Goal: Task Accomplishment & Management: Complete application form

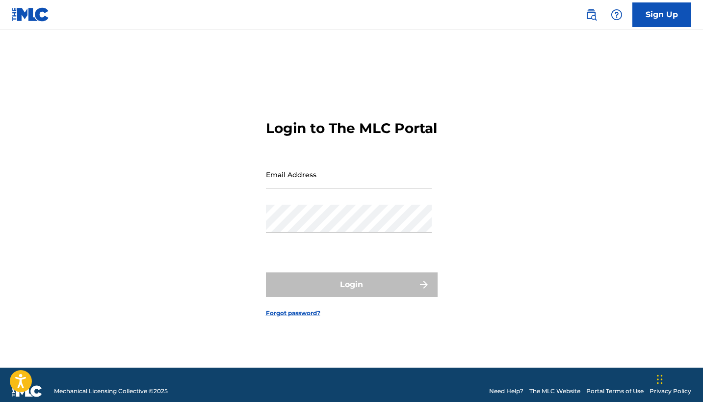
click at [661, 20] on link "Sign Up" at bounding box center [661, 14] width 59 height 25
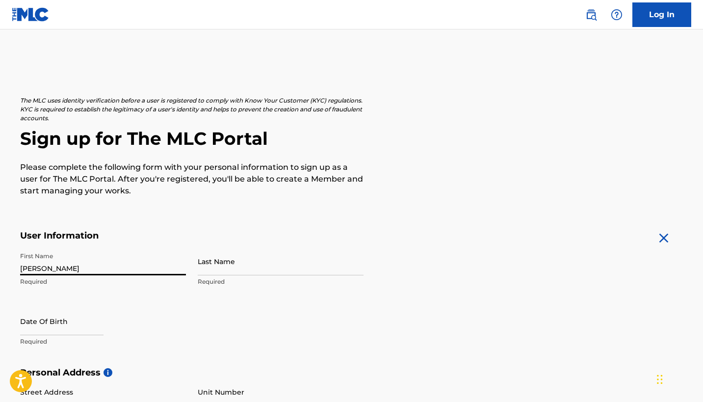
type input "[PERSON_NAME]"
type input "Hawks"
select select "8"
select select "2025"
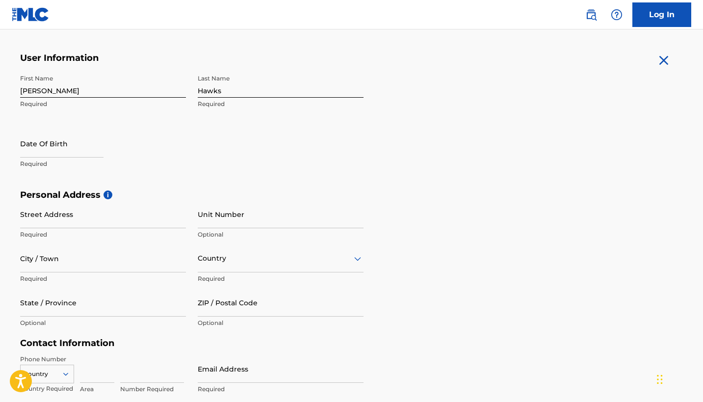
scroll to position [177, 0]
click at [102, 155] on input "text" at bounding box center [61, 144] width 83 height 28
select select "8"
select select "2025"
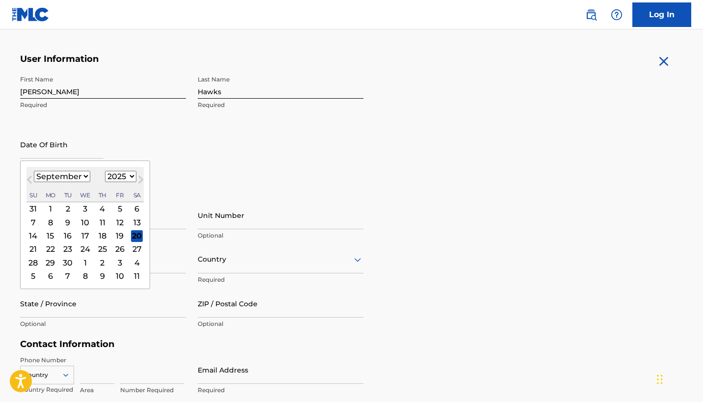
select select "6"
select select "1983"
click at [97, 223] on div "7" at bounding box center [102, 222] width 12 height 12
type input "[DATE]"
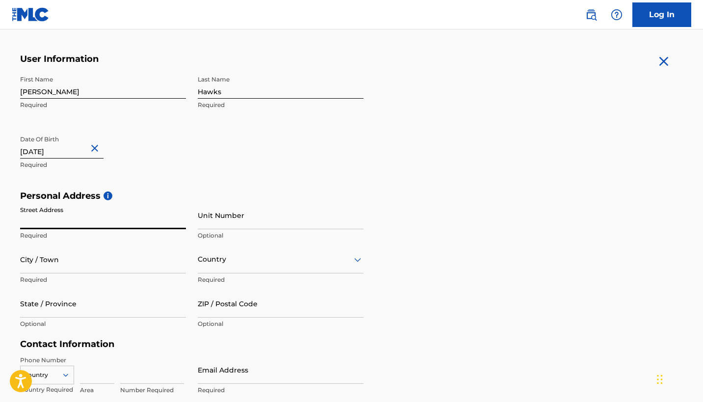
type input "6"
type input "[STREET_ADDRESS]"
type input "Pasco"
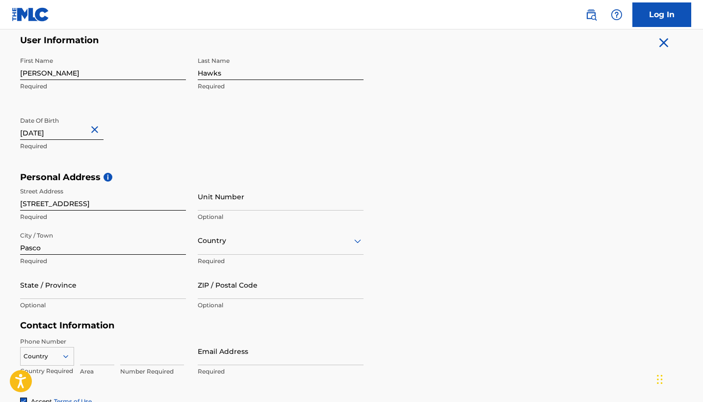
click at [326, 254] on div "option , selected. Select is focused ,type to refine list, press Down to open t…" at bounding box center [281, 241] width 166 height 28
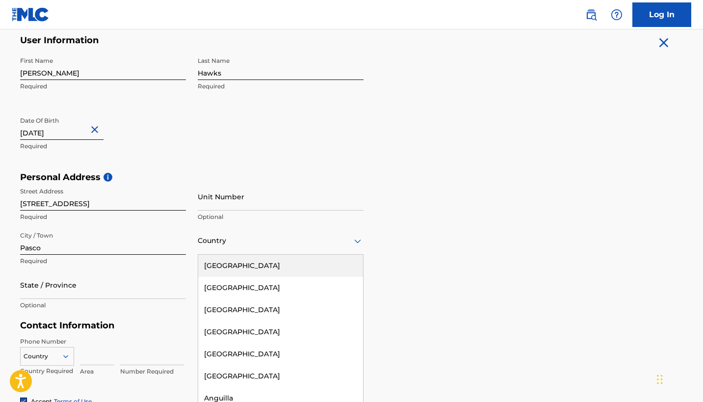
click at [318, 263] on div "[GEOGRAPHIC_DATA]" at bounding box center [280, 265] width 165 height 22
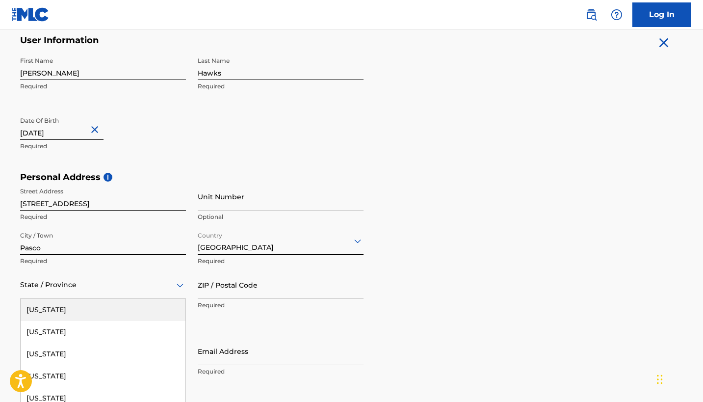
scroll to position [239, 0]
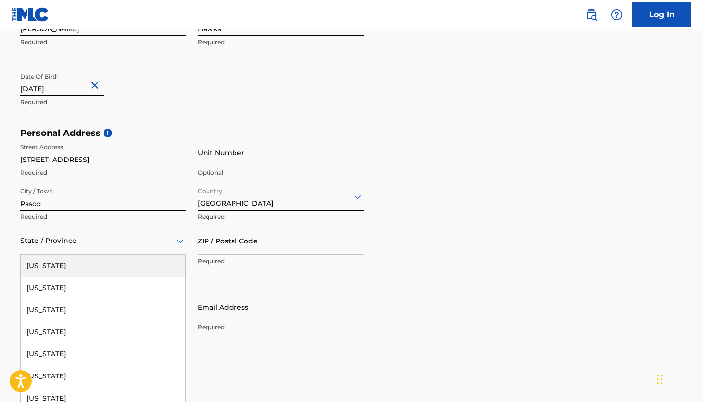
click at [113, 254] on div "[US_STATE], 1 of 57. 57 results available. Use Up and Down to choose options, p…" at bounding box center [103, 241] width 166 height 28
type input "wa"
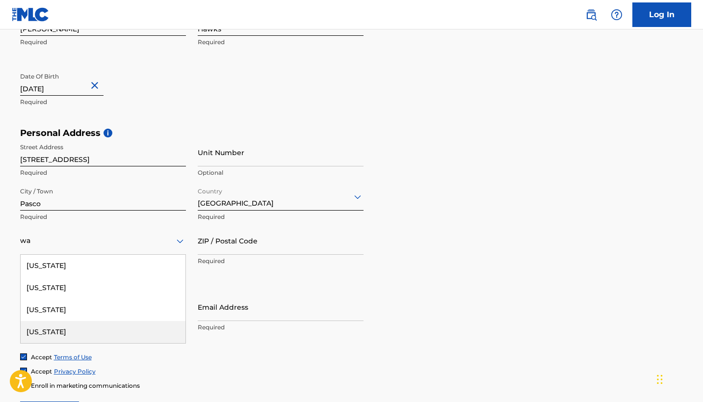
click at [73, 330] on div "[US_STATE]" at bounding box center [103, 332] width 165 height 22
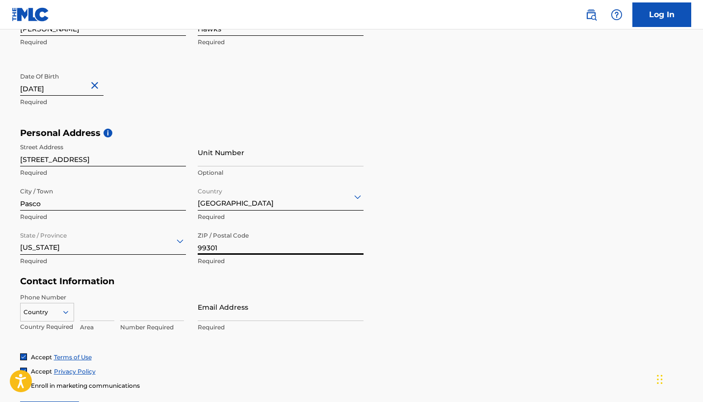
type input "99301"
click at [84, 315] on input at bounding box center [97, 307] width 34 height 28
type input "509"
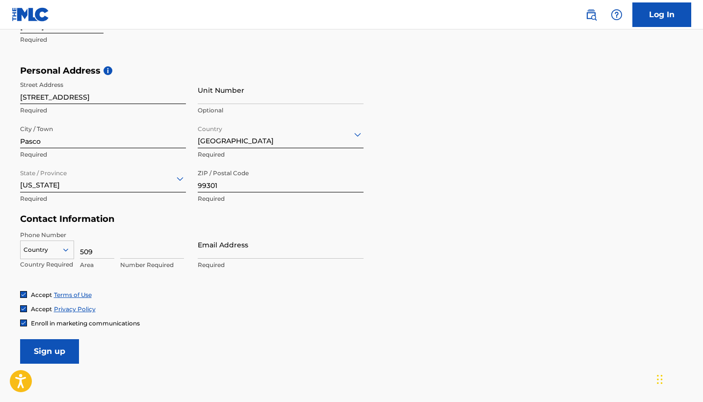
click at [65, 255] on div "Country" at bounding box center [47, 247] width 54 height 15
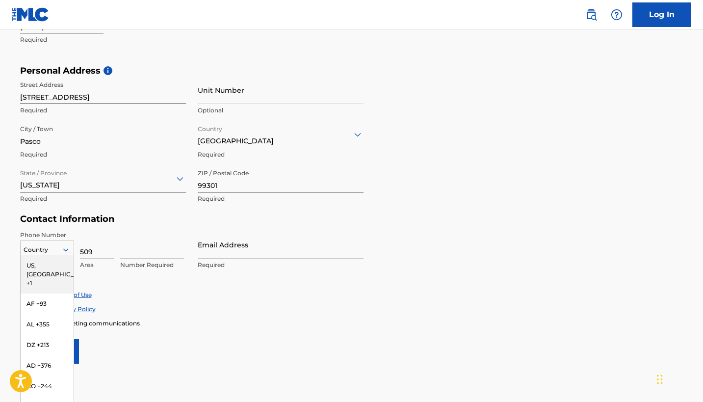
click at [64, 264] on div "US, [GEOGRAPHIC_DATA] +1" at bounding box center [47, 274] width 53 height 38
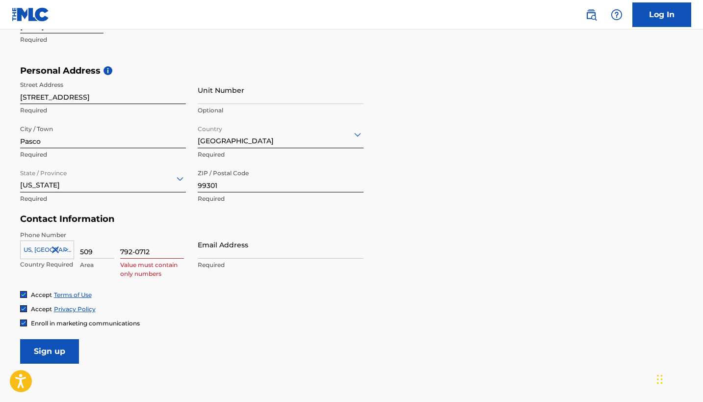
click at [137, 251] on input "792-0712" at bounding box center [152, 244] width 64 height 28
type input "7920712"
type input "[EMAIL_ADDRESS][DOMAIN_NAME]"
click at [74, 350] on input "Sign up" at bounding box center [49, 351] width 59 height 25
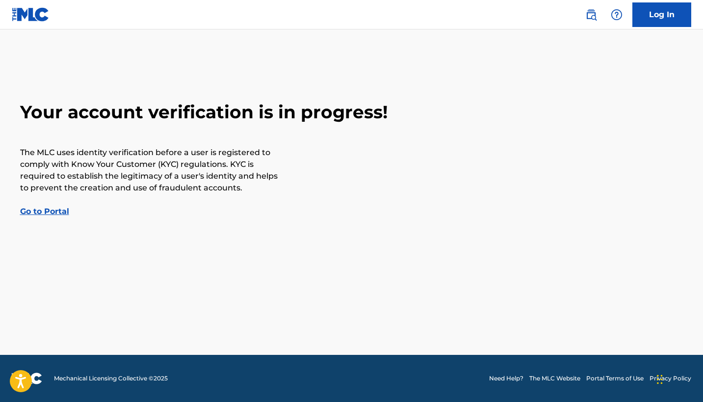
click at [60, 206] on link "Go to Portal" at bounding box center [44, 210] width 49 height 9
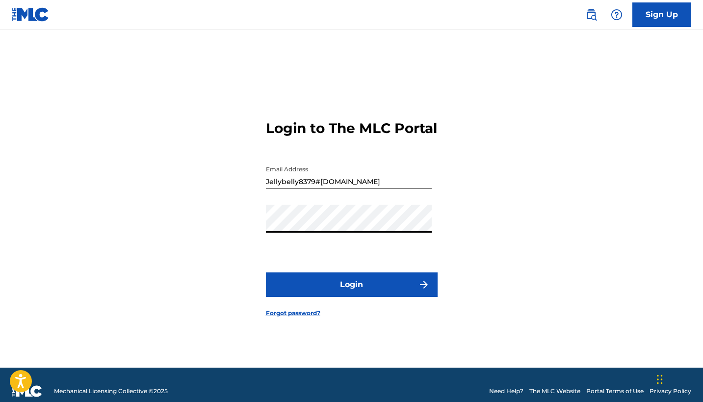
click at [319, 281] on button "Login" at bounding box center [352, 284] width 172 height 25
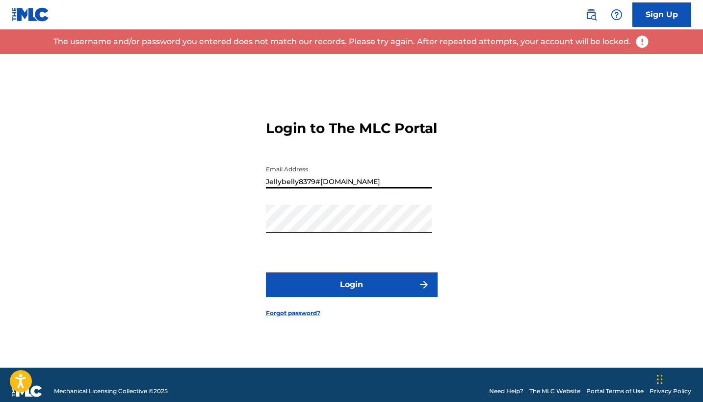
click at [321, 188] on input "Jellybelly8379#[DOMAIN_NAME]" at bounding box center [349, 174] width 166 height 28
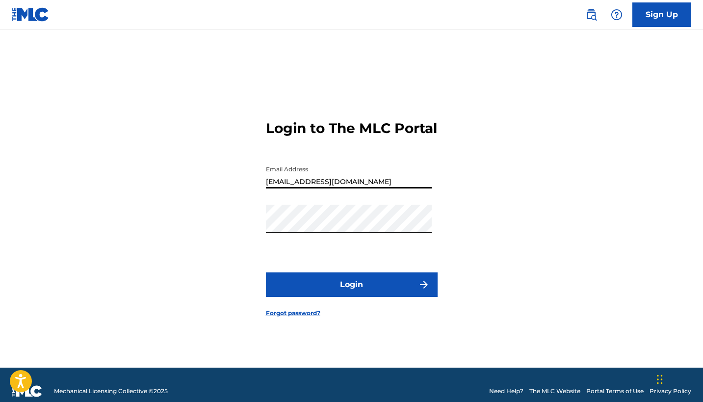
type input "[EMAIL_ADDRESS][DOMAIN_NAME]"
click at [327, 290] on button "Login" at bounding box center [352, 284] width 172 height 25
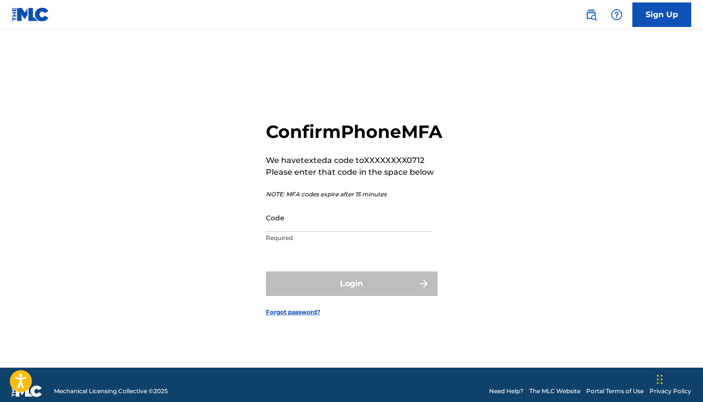
click at [324, 231] on input "Code" at bounding box center [349, 217] width 166 height 28
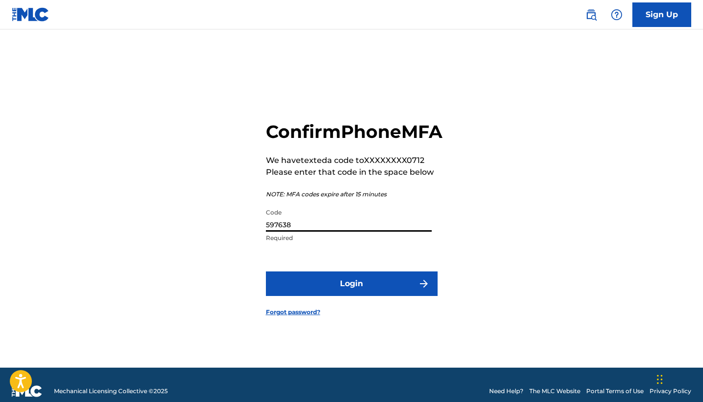
type input "597638"
click at [337, 292] on button "Login" at bounding box center [352, 283] width 172 height 25
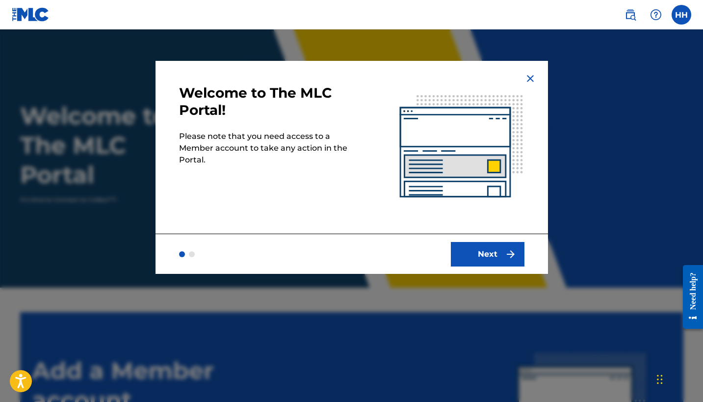
click at [482, 260] on button "Next" at bounding box center [488, 254] width 74 height 25
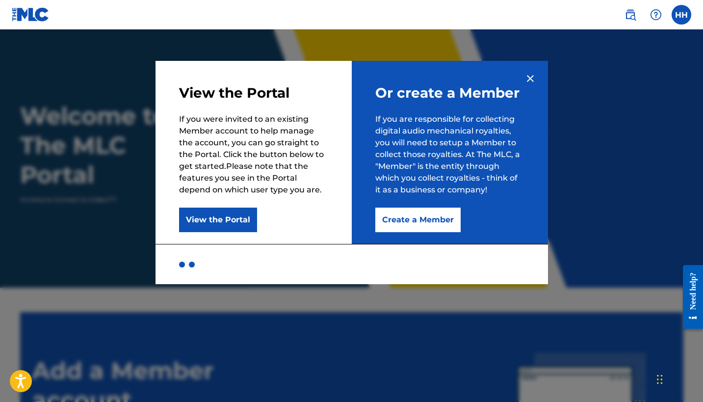
click at [442, 227] on button "Create a Member" at bounding box center [417, 219] width 85 height 25
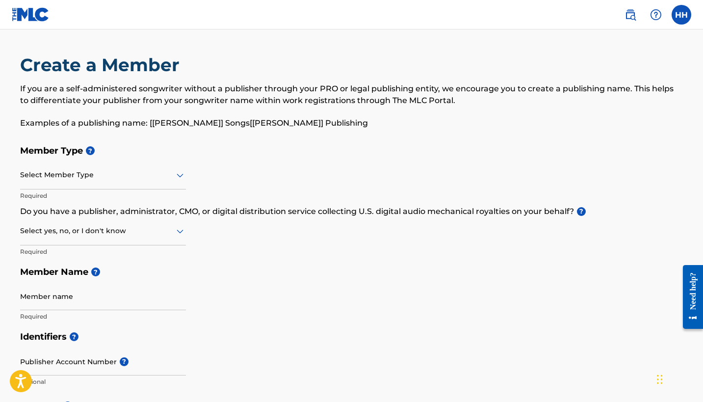
click at [155, 185] on div "Select Member Type" at bounding box center [103, 175] width 166 height 28
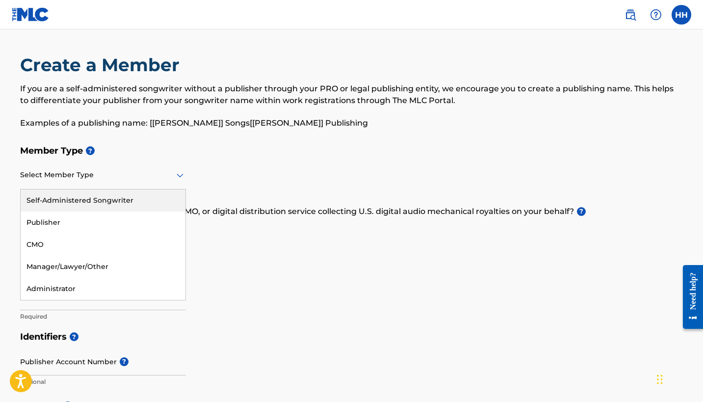
click at [137, 203] on div "Self-Administered Songwriter" at bounding box center [103, 200] width 165 height 22
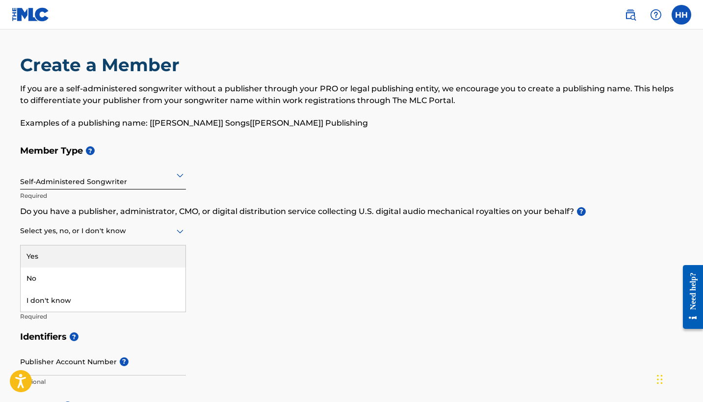
click at [128, 231] on div at bounding box center [103, 231] width 166 height 12
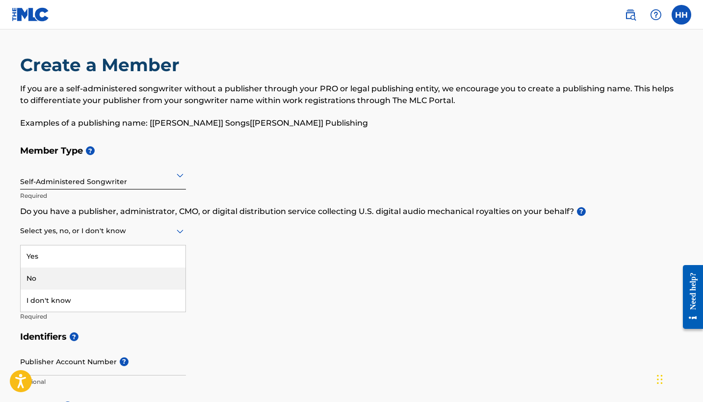
click at [107, 276] on div "No" at bounding box center [103, 278] width 165 height 22
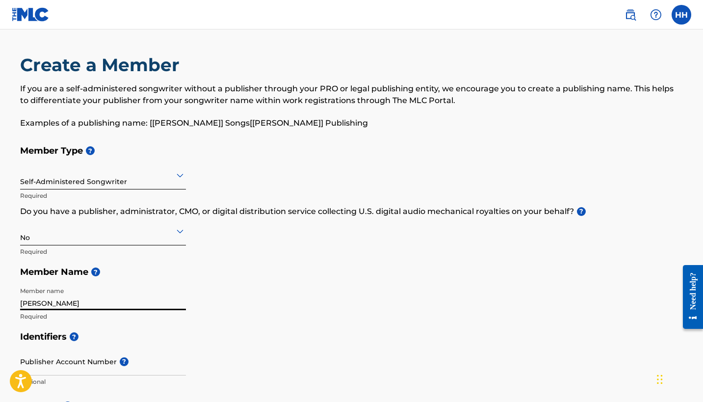
type input "[PERSON_NAME]"
click at [174, 335] on h5 "Identifiers ?" at bounding box center [351, 336] width 663 height 21
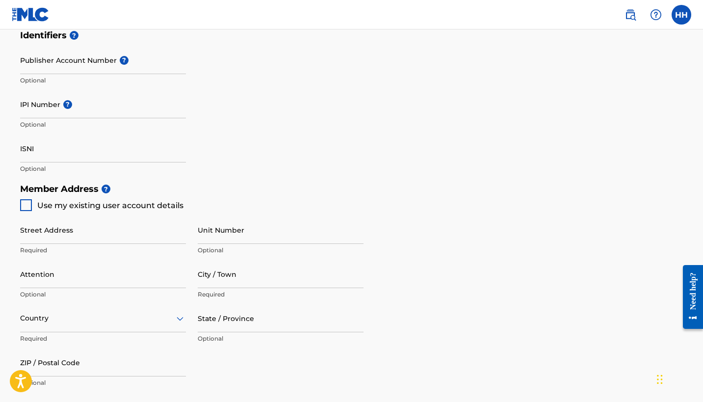
scroll to position [307, 0]
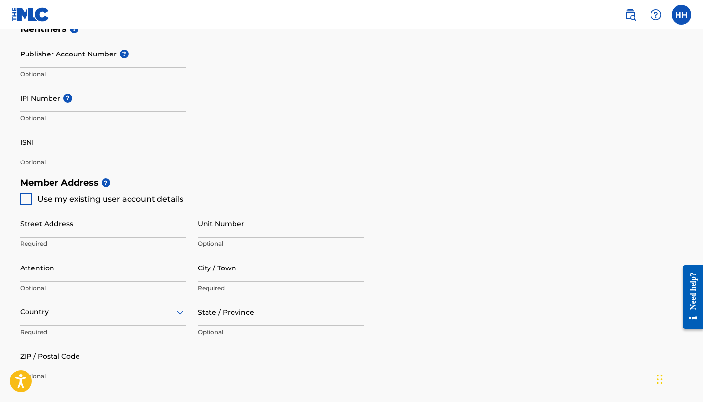
click at [28, 199] on div at bounding box center [26, 199] width 12 height 12
type input "[STREET_ADDRESS]"
type input "Pasco"
type input "99301"
type input "509"
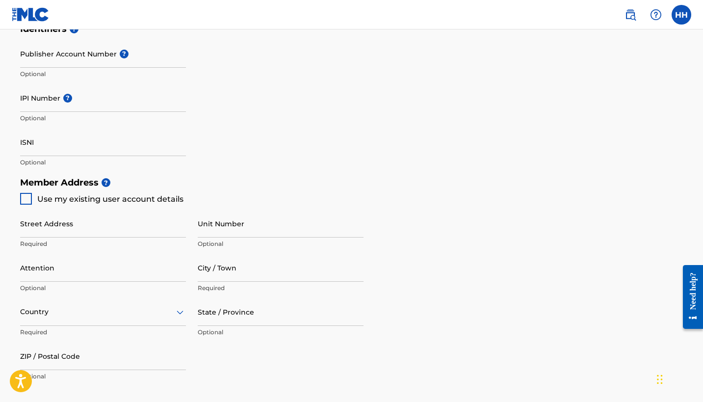
type input "7920712"
type input "[EMAIL_ADDRESS][DOMAIN_NAME]"
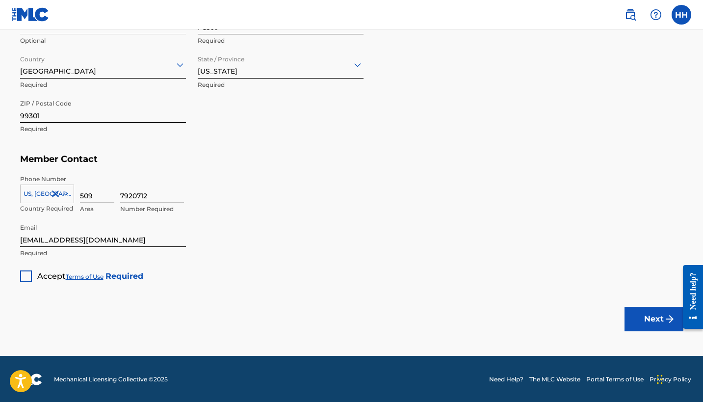
scroll to position [554, 0]
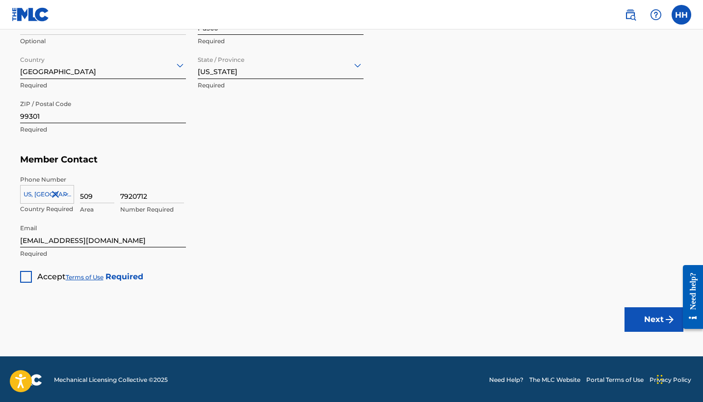
click at [25, 272] on div at bounding box center [26, 277] width 12 height 12
click at [660, 314] on button "Next" at bounding box center [653, 319] width 59 height 25
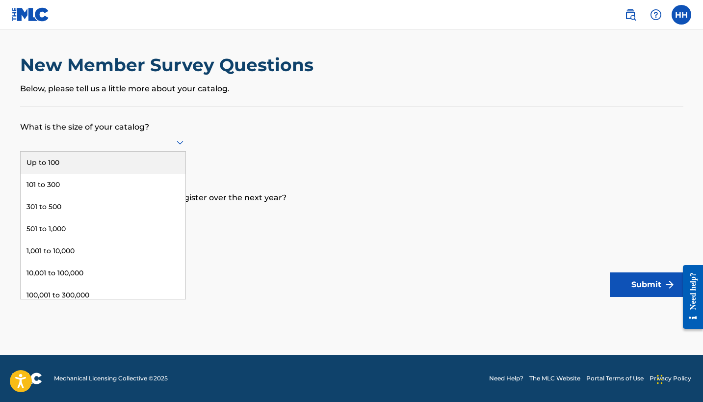
click at [171, 148] on div at bounding box center [103, 142] width 166 height 12
click at [139, 174] on div "Up to 100" at bounding box center [103, 163] width 165 height 22
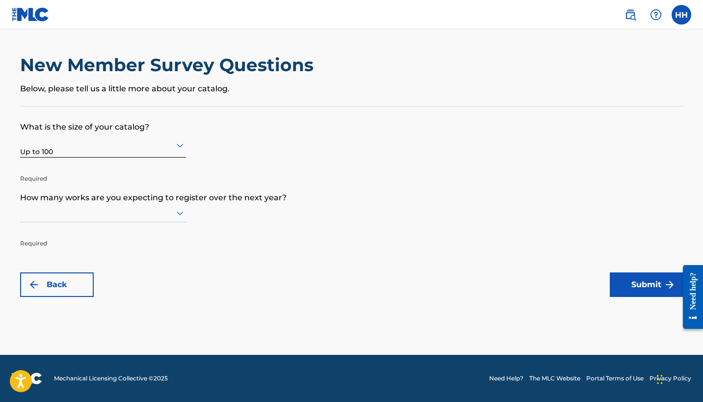
click at [178, 222] on div at bounding box center [103, 212] width 166 height 19
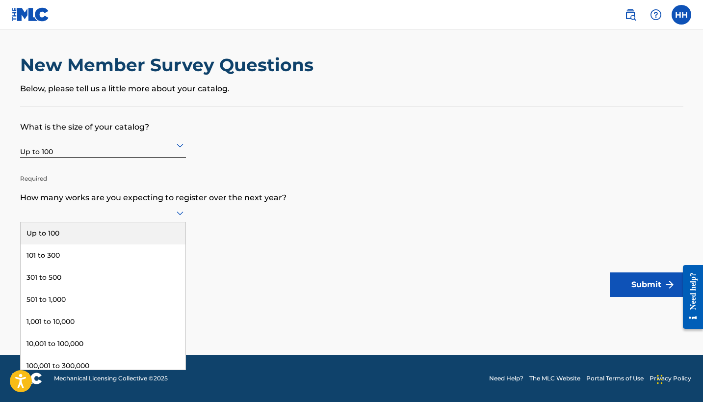
click at [163, 244] on div "Up to 100" at bounding box center [103, 233] width 165 height 22
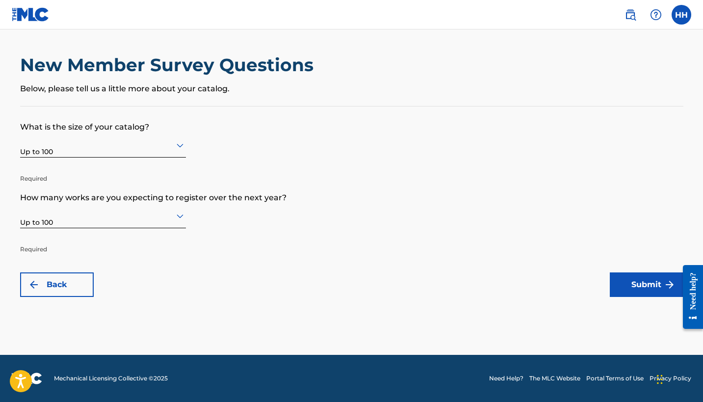
click at [627, 291] on button "Submit" at bounding box center [646, 284] width 74 height 25
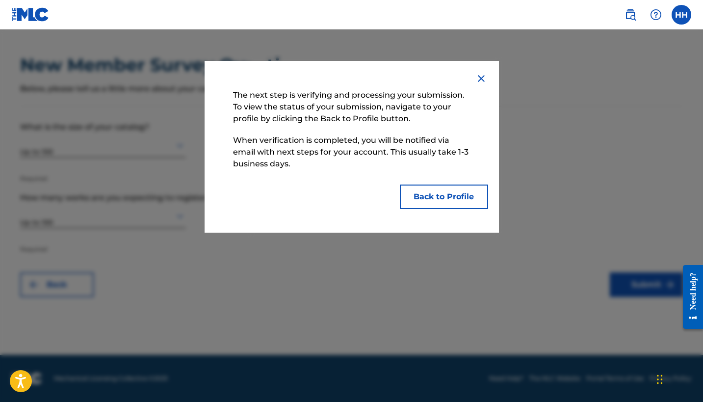
click at [468, 194] on button "Back to Profile" at bounding box center [444, 196] width 88 height 25
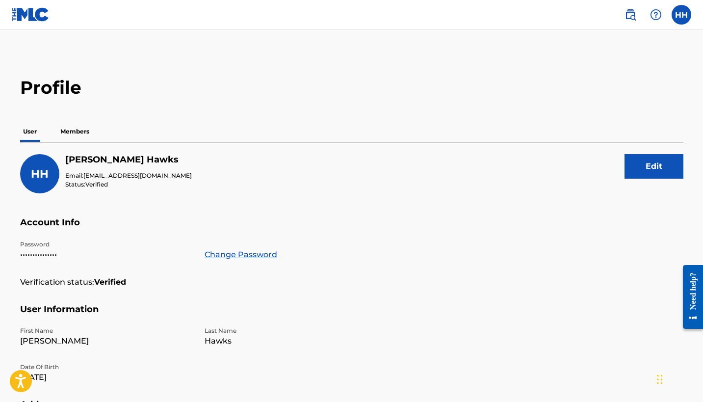
click at [86, 131] on p "Members" at bounding box center [74, 131] width 35 height 21
